Goal: Task Accomplishment & Management: Use online tool/utility

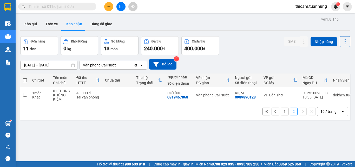
drag, startPoint x: 280, startPoint y: 114, endPoint x: 245, endPoint y: 105, distance: 36.6
click at [281, 114] on button "1" at bounding box center [285, 111] width 8 height 8
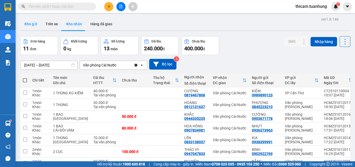
click at [31, 24] on button "Kho gửi" at bounding box center [30, 24] width 21 height 12
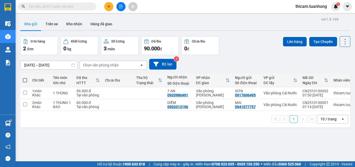
click at [24, 80] on span at bounding box center [25, 80] width 4 height 4
click at [25, 77] on input "checkbox" at bounding box center [25, 77] width 0 height 0
checkbox input "true"
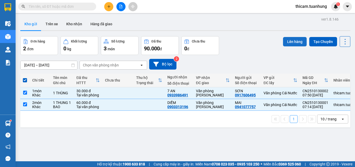
click at [289, 45] on button "Lên hàng" at bounding box center [295, 41] width 24 height 9
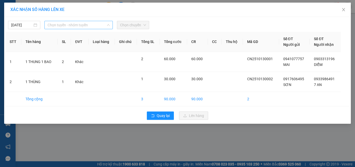
click at [103, 25] on span "Chọn tuyến - nhóm tuyến" at bounding box center [79, 25] width 62 height 8
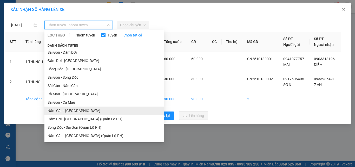
click at [79, 112] on li "Năm Căn - [GEOGRAPHIC_DATA]" at bounding box center [104, 110] width 120 height 8
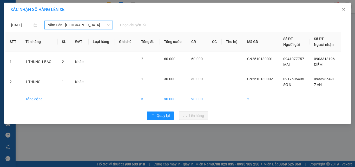
click at [142, 23] on span "Chọn chuyến" at bounding box center [133, 25] width 26 height 8
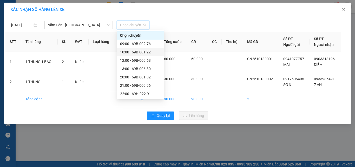
click at [147, 54] on div "10:00 - 69B-001.22" at bounding box center [140, 52] width 41 height 6
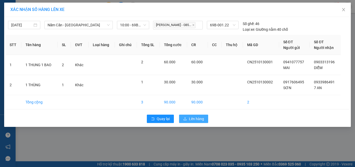
click at [192, 120] on span "Lên hàng" at bounding box center [196, 119] width 15 height 6
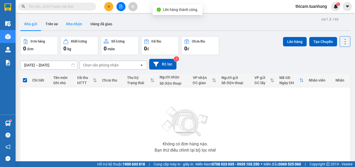
click at [75, 25] on button "Kho nhận" at bounding box center [74, 24] width 24 height 12
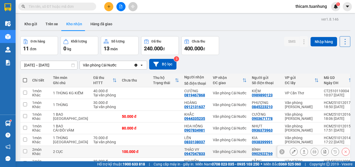
scroll to position [52, 0]
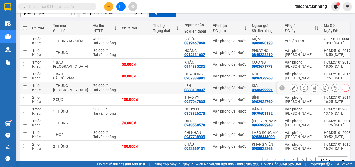
click at [301, 91] on button at bounding box center [304, 87] width 7 height 9
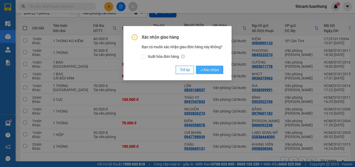
drag, startPoint x: 217, startPoint y: 69, endPoint x: 214, endPoint y: 68, distance: 3.0
click at [217, 69] on span "Xác nhận" at bounding box center [209, 70] width 19 height 6
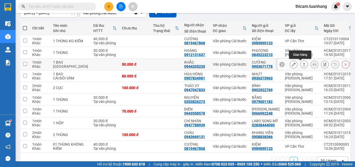
click at [301, 62] on button at bounding box center [304, 64] width 7 height 9
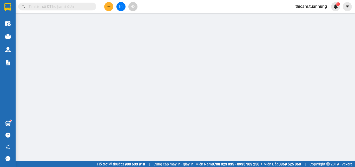
type input "0903671778"
type input "CƯỜNG"
type input "0944335235"
type input "KHẮC"
type input "50.000"
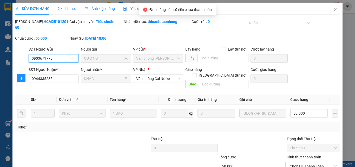
scroll to position [27, 0]
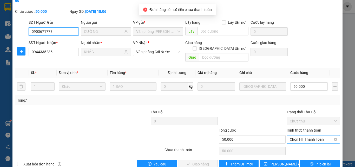
click at [306, 135] on span "Chọn HT Thanh Toán" at bounding box center [313, 139] width 47 height 8
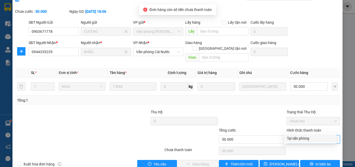
click at [304, 141] on div "Tại văn phòng" at bounding box center [310, 138] width 47 height 6
type input "0"
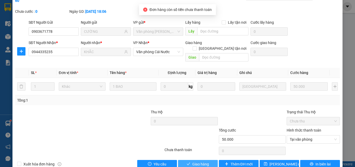
click at [209, 160] on button "Giao hàng" at bounding box center [198, 164] width 40 height 8
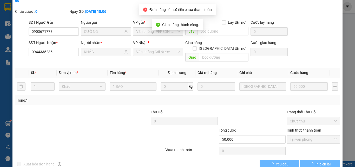
scroll to position [0, 0]
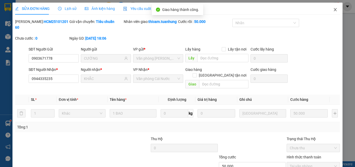
click at [333, 12] on span "Close" at bounding box center [335, 10] width 15 height 15
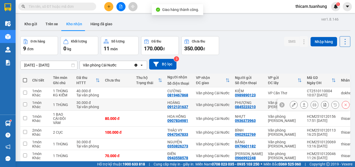
scroll to position [26, 0]
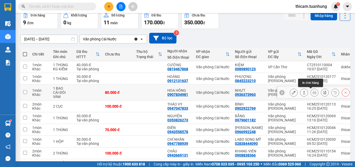
click at [301, 94] on button at bounding box center [304, 92] width 7 height 9
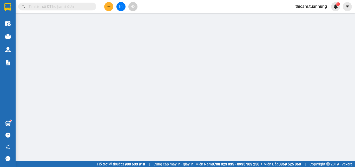
type input "0936373963"
type input "NHỰT"
type input "0907834981"
type input "HOA HỒNG"
type input "80.000"
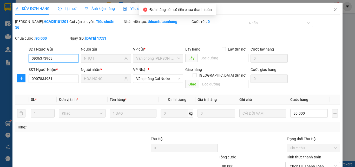
scroll to position [27, 0]
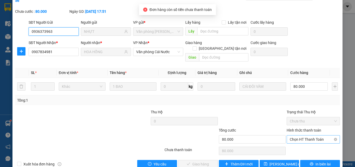
click at [303, 135] on span "Chọn HT Thanh Toán" at bounding box center [313, 139] width 47 height 8
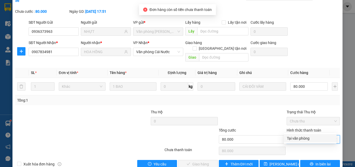
click at [303, 137] on div "Tại văn phòng" at bounding box center [310, 138] width 47 height 6
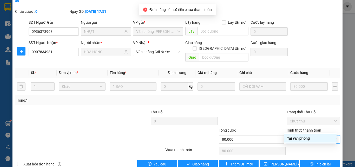
type input "0"
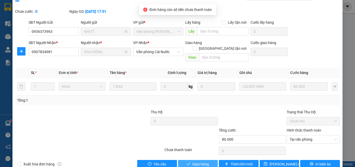
click at [197, 161] on span "Giao hàng" at bounding box center [200, 164] width 17 height 6
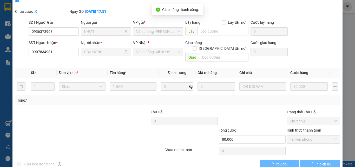
scroll to position [0, 0]
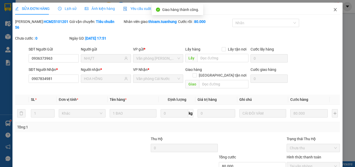
click at [333, 10] on icon "close" at bounding box center [335, 10] width 4 height 4
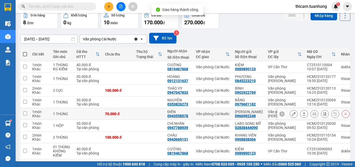
scroll to position [51, 0]
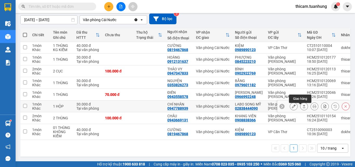
click at [303, 105] on icon at bounding box center [304, 106] width 3 height 3
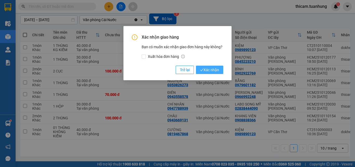
click at [209, 69] on span "Xác nhận" at bounding box center [209, 70] width 19 height 6
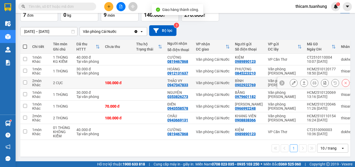
scroll to position [36, 0]
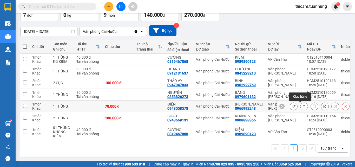
click at [302, 105] on icon at bounding box center [304, 106] width 4 height 4
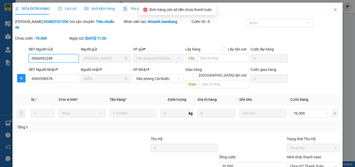
scroll to position [27, 0]
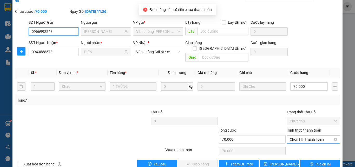
click at [302, 135] on span "Chọn HT Thanh Toán" at bounding box center [313, 139] width 47 height 8
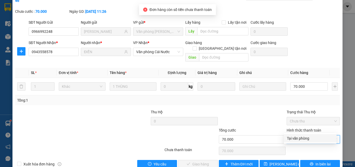
click at [302, 138] on div "Tại văn phòng" at bounding box center [310, 138] width 47 height 6
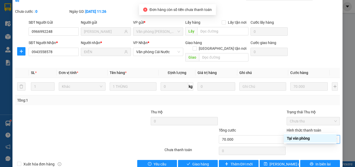
type input "0"
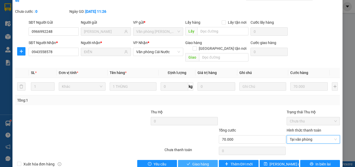
click at [200, 161] on span "Giao hàng" at bounding box center [200, 164] width 17 height 6
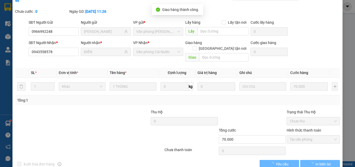
scroll to position [0, 0]
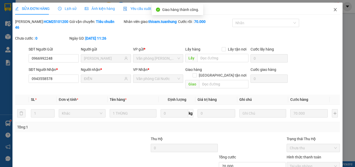
click at [334, 9] on icon "close" at bounding box center [335, 9] width 3 height 3
